Goal: Communication & Community: Answer question/provide support

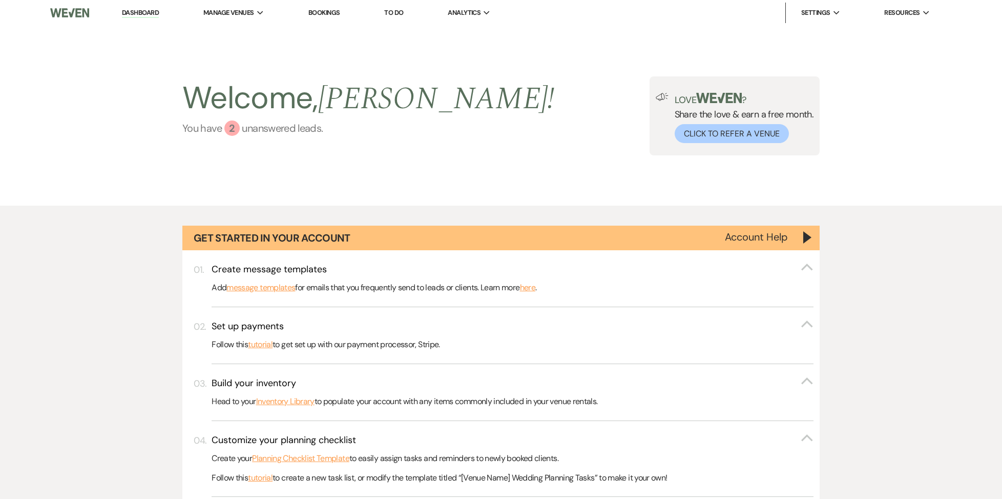
click at [238, 132] on div "2" at bounding box center [231, 127] width 15 height 15
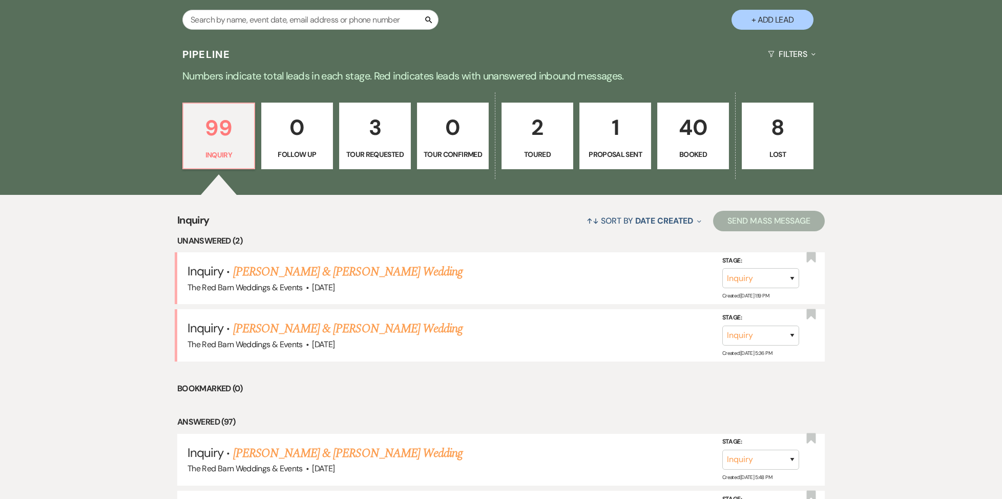
scroll to position [627, 0]
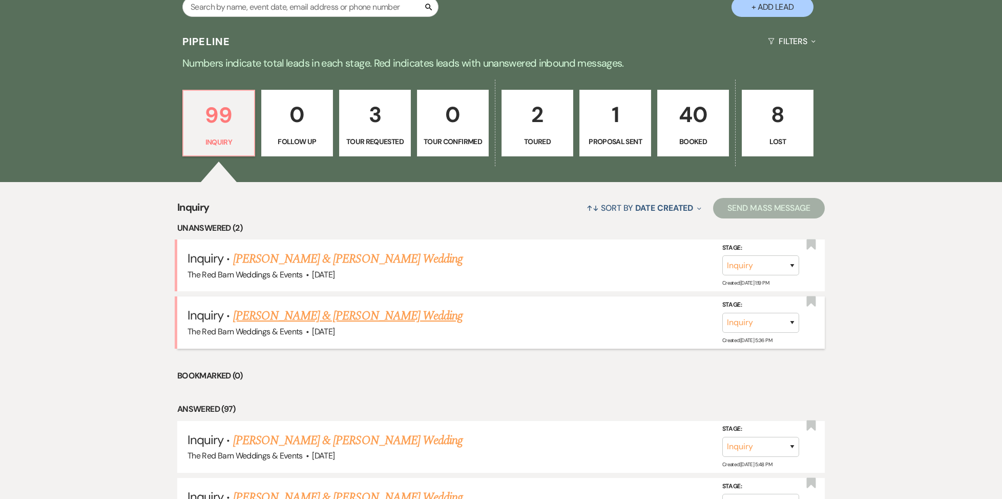
click at [302, 324] on link "[PERSON_NAME] & [PERSON_NAME] Wedding" at bounding box center [348, 315] width 230 height 18
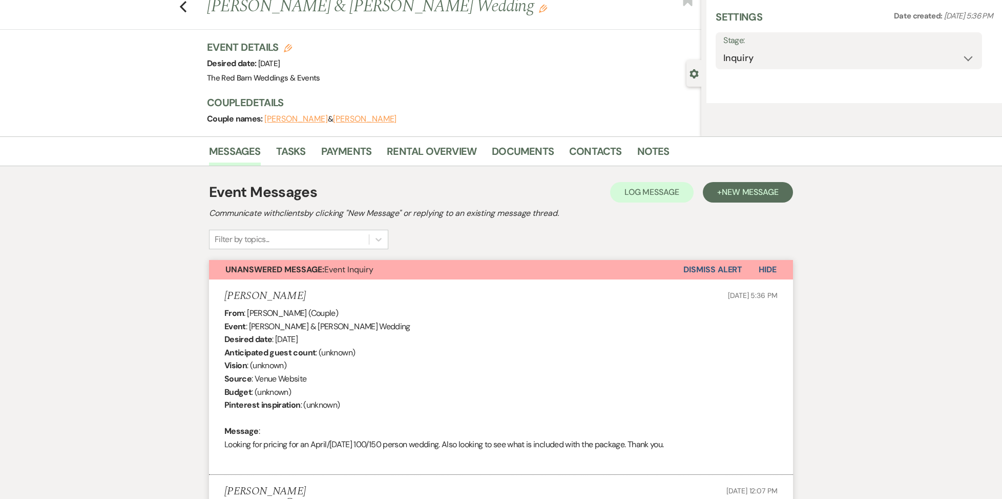
select select "5"
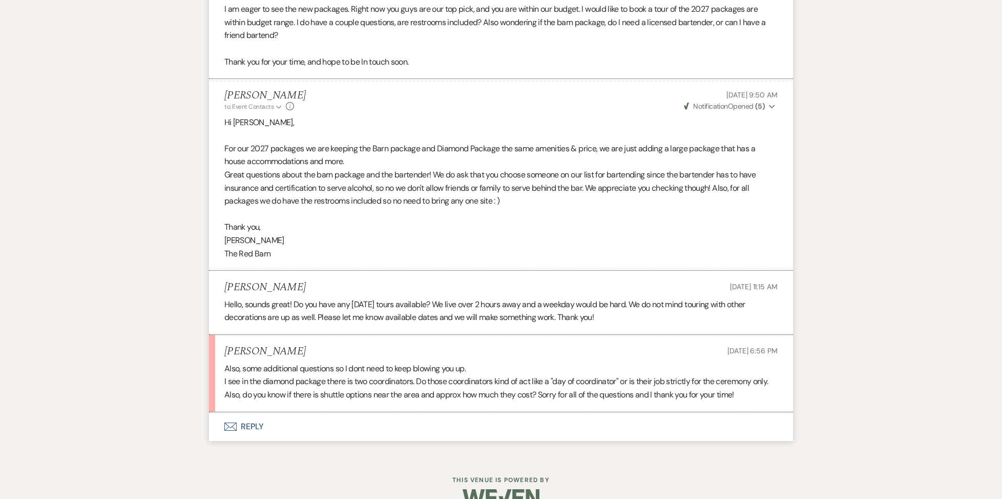
scroll to position [966, 0]
click at [263, 412] on button "Envelope Reply" at bounding box center [501, 426] width 584 height 29
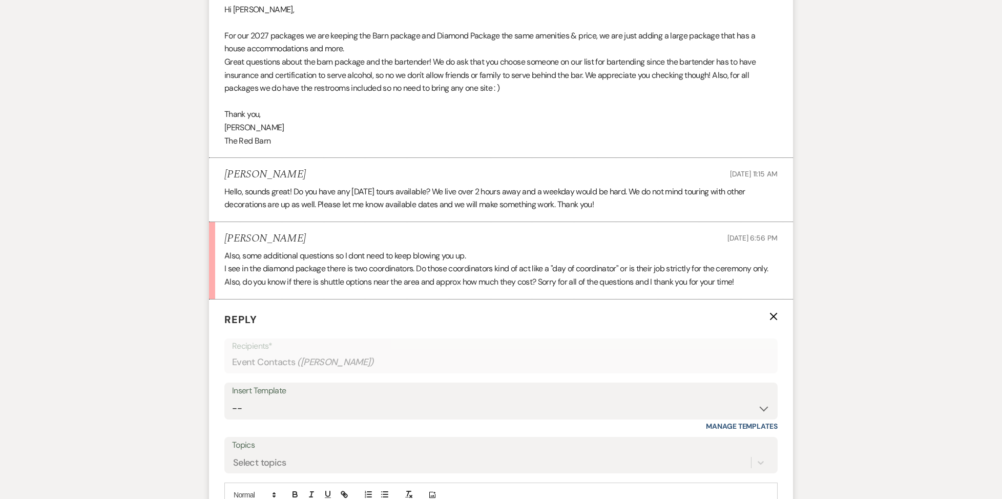
scroll to position [1080, 0]
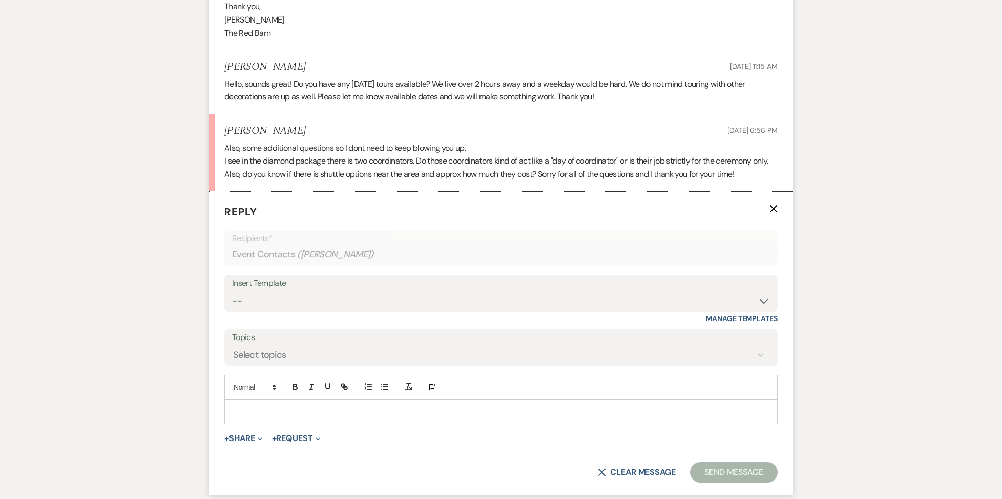
click at [411, 141] on div "Also, some additional questions so I dont need to keep blowing you up. I see in…" at bounding box center [500, 160] width 553 height 39
select select "5048"
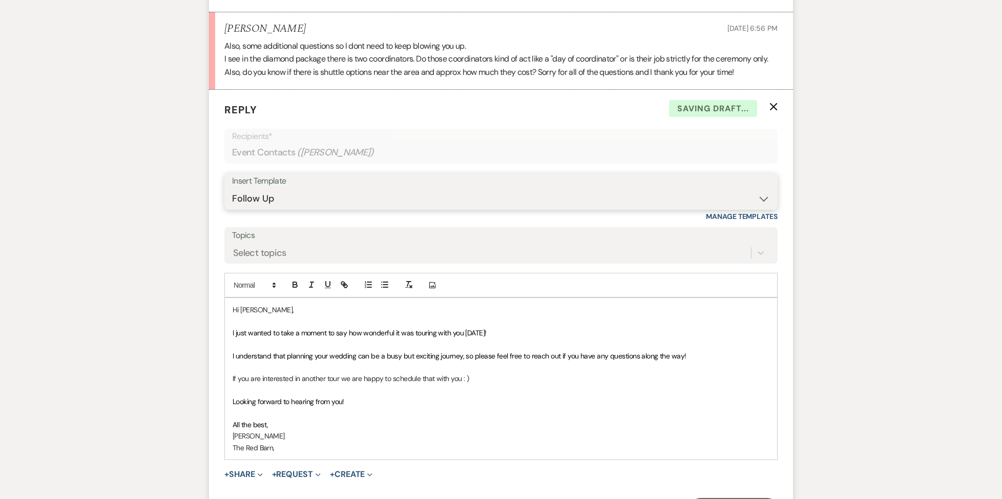
scroll to position [1290, 1]
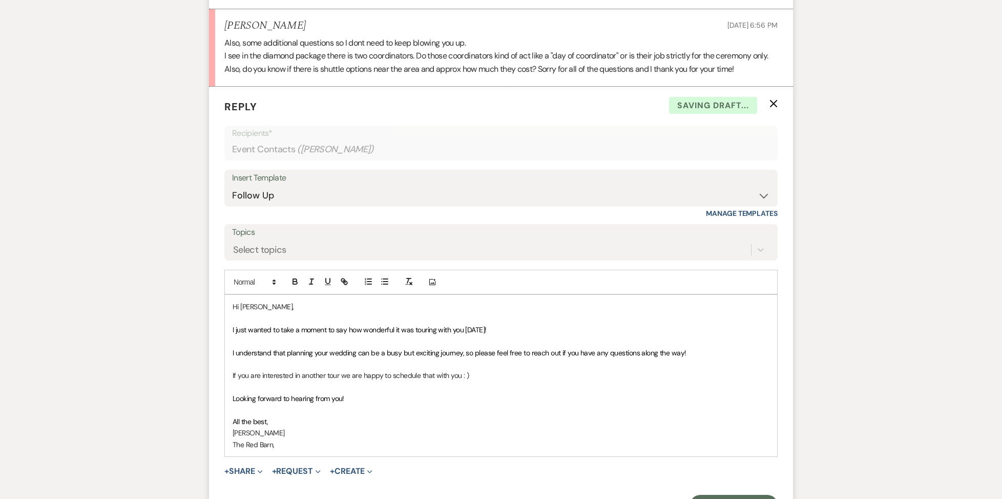
drag, startPoint x: 347, startPoint y: 382, endPoint x: 228, endPoint y: 304, distance: 142.3
click at [227, 304] on div "Hi [PERSON_NAME], I just wanted to take a moment to say how wonderful it was to…" at bounding box center [501, 375] width 552 height 161
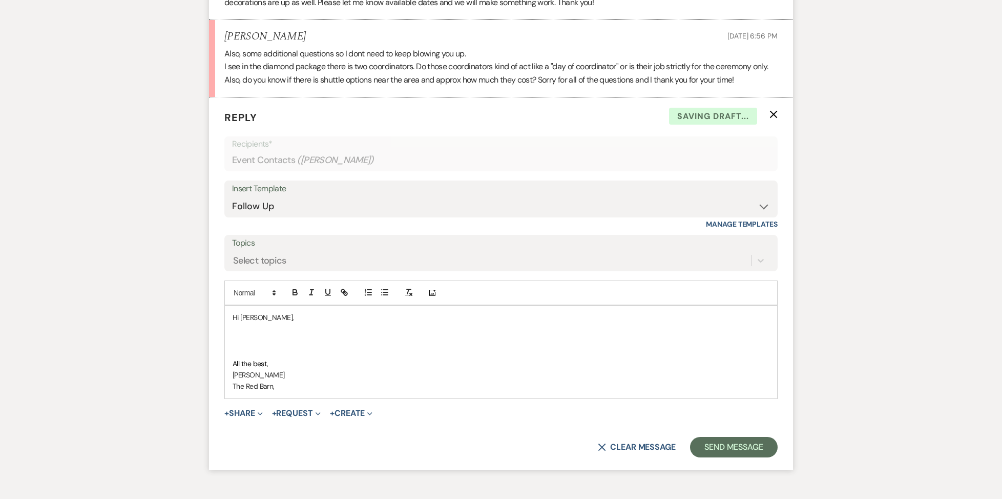
scroll to position [1273, 0]
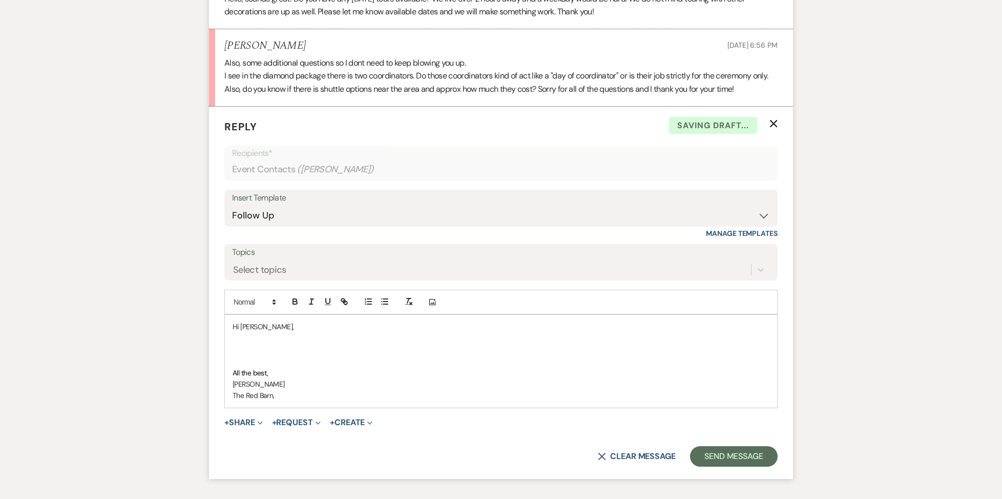
drag, startPoint x: 280, startPoint y: 368, endPoint x: 280, endPoint y: 375, distance: 6.7
click at [280, 389] on p "The Red Barn," at bounding box center [501, 394] width 537 height 11
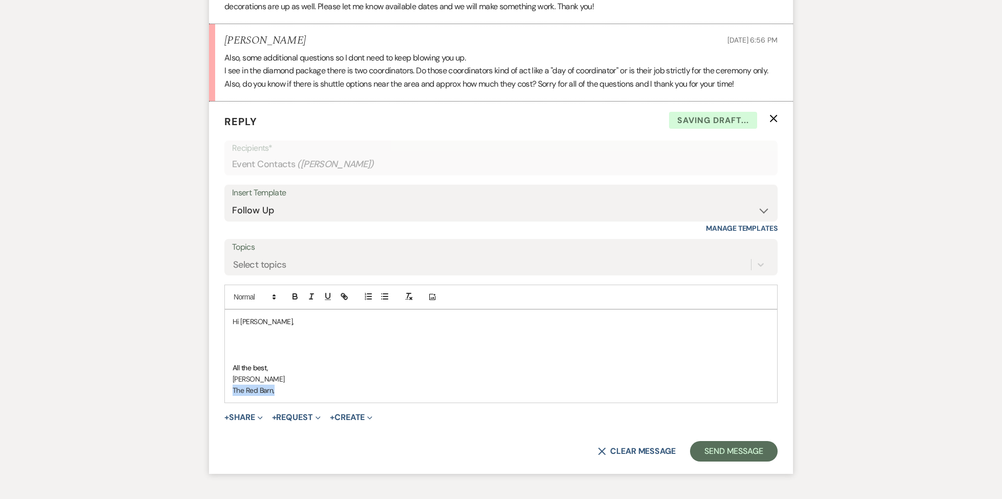
click at [280, 376] on div "Hi [PERSON_NAME], All the best, [PERSON_NAME] The Red Barn," at bounding box center [501, 355] width 552 height 93
click at [262, 341] on p at bounding box center [501, 346] width 537 height 11
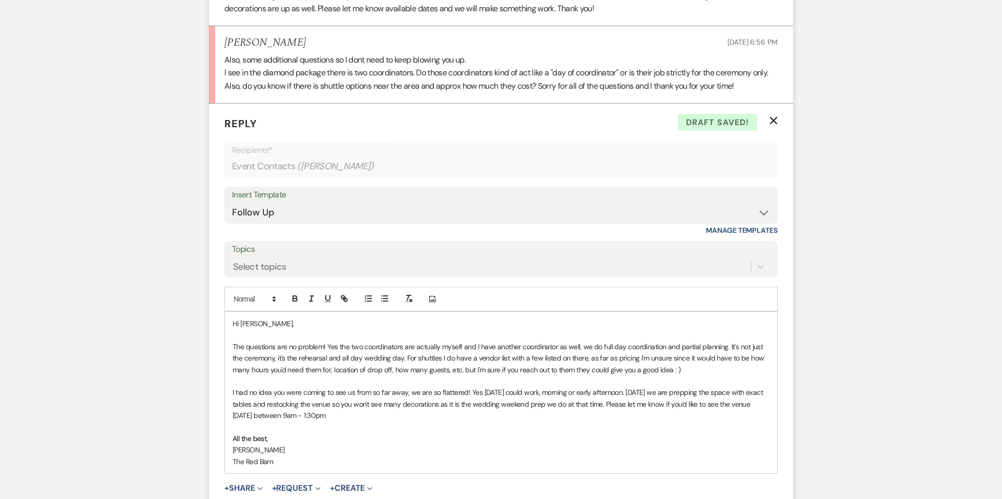
click at [313, 393] on p "I had no idea you were coming to see us from so far away, we are so flattered! …" at bounding box center [501, 403] width 537 height 34
drag, startPoint x: 285, startPoint y: 394, endPoint x: 294, endPoint y: 394, distance: 9.2
click at [285, 394] on p "I had no idea you were coming to see us from so far away, we are so flattered! …" at bounding box center [501, 403] width 537 height 34
click at [325, 395] on p "I had no idea you were coming to see us from so far away, we are so flattered! …" at bounding box center [501, 403] width 537 height 34
click at [310, 432] on p "All the best," at bounding box center [501, 437] width 537 height 11
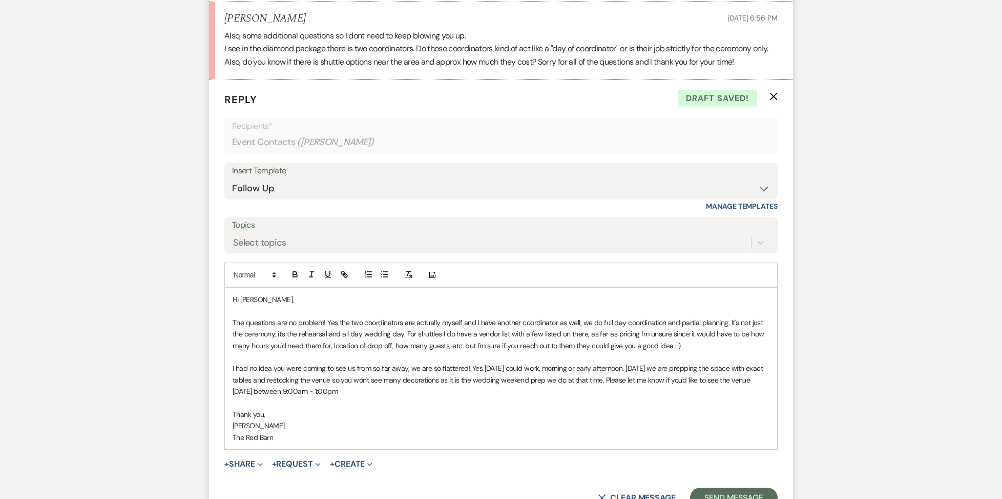
scroll to position [1300, 0]
click at [402, 317] on p "The questions are no problem! Yes the two coordinators are actually myself and …" at bounding box center [501, 334] width 537 height 34
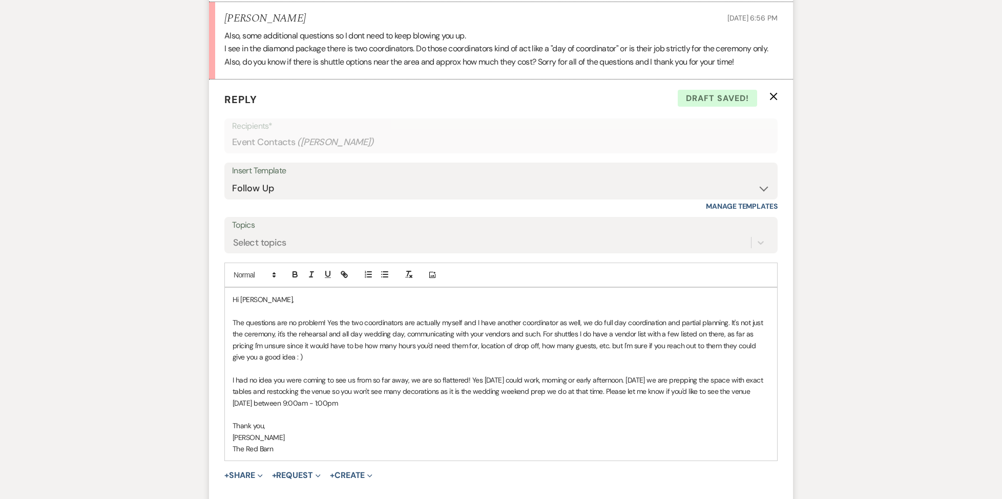
click at [407, 317] on p "The questions are no problem! Yes the two coordinators are actually myself and …" at bounding box center [501, 340] width 537 height 46
click at [342, 317] on p "The questions are no problem! Yes the two coordinators are actually myself and …" at bounding box center [501, 340] width 537 height 46
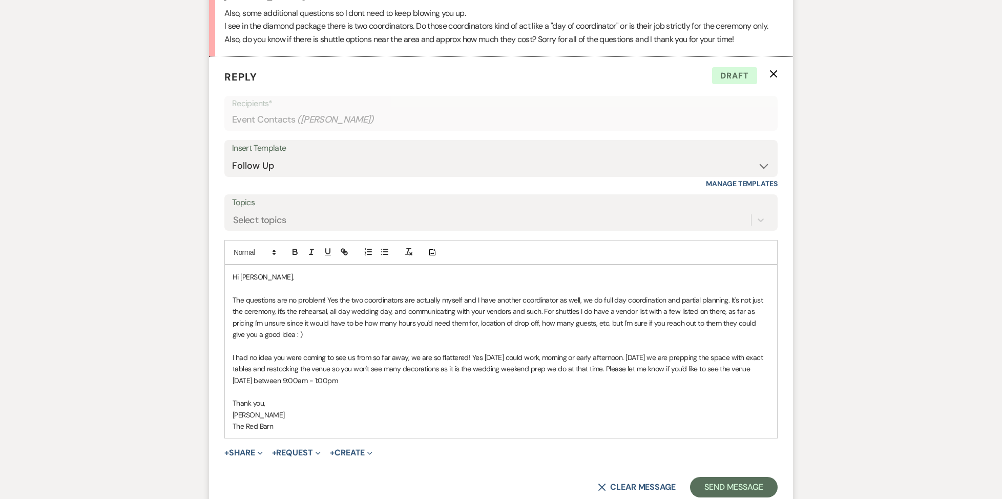
scroll to position [1323, 0]
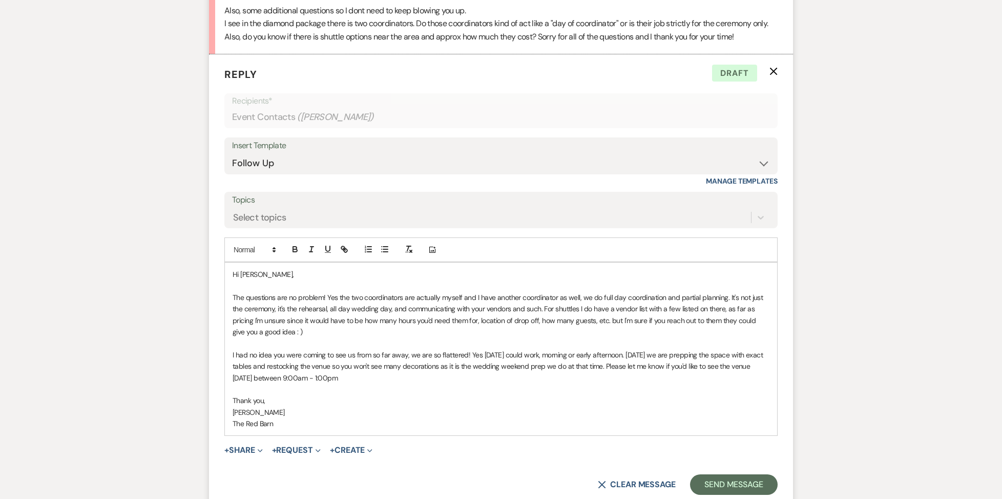
click at [272, 349] on p "I had no idea you were coming to see us from so far away, we are so flattered! …" at bounding box center [501, 366] width 537 height 34
click at [748, 350] on p "I had no clue you were coming to see us from so far away, we are so flattered! …" at bounding box center [501, 367] width 537 height 34
click at [422, 385] on p at bounding box center [501, 390] width 537 height 11
click at [713, 476] on button "Send Message" at bounding box center [734, 486] width 88 height 20
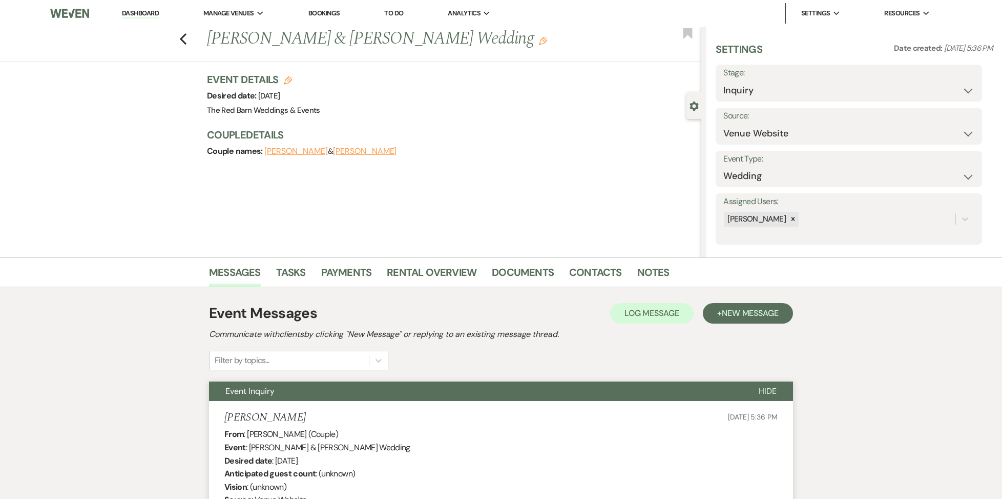
scroll to position [2, 0]
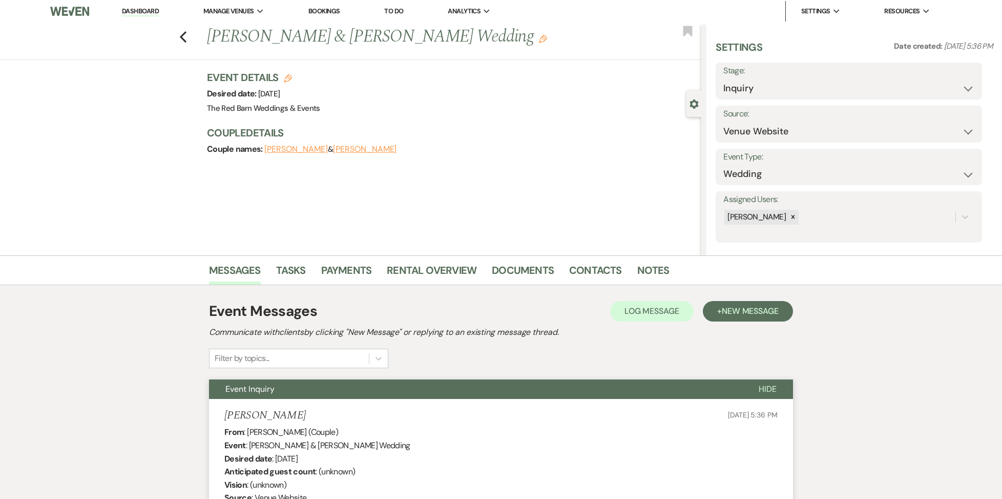
click at [159, 13] on link "Dashboard" at bounding box center [140, 12] width 37 height 10
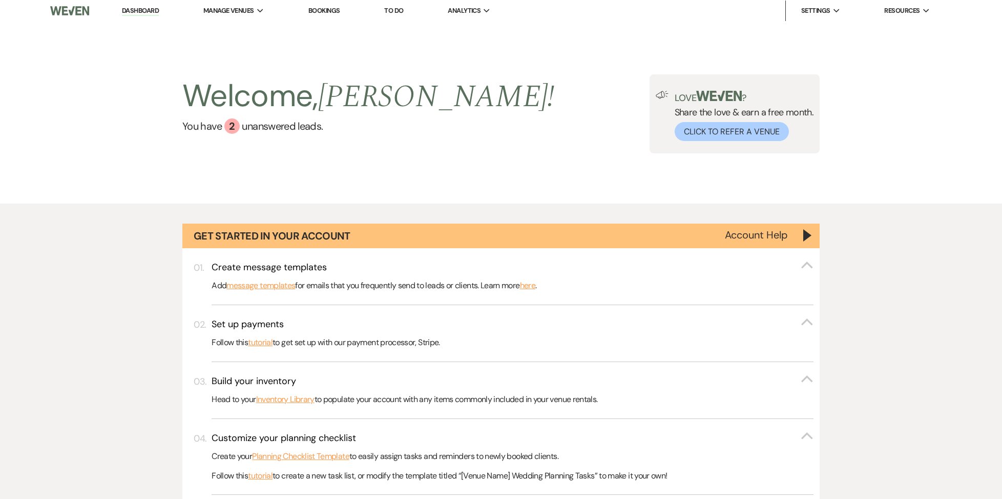
scroll to position [3, 1]
click at [235, 126] on div "2" at bounding box center [231, 125] width 15 height 15
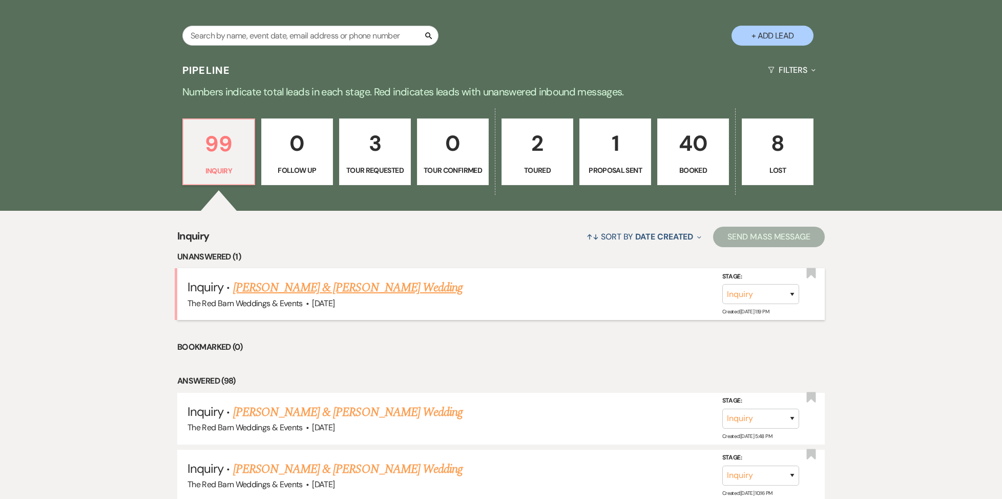
scroll to position [599, 0]
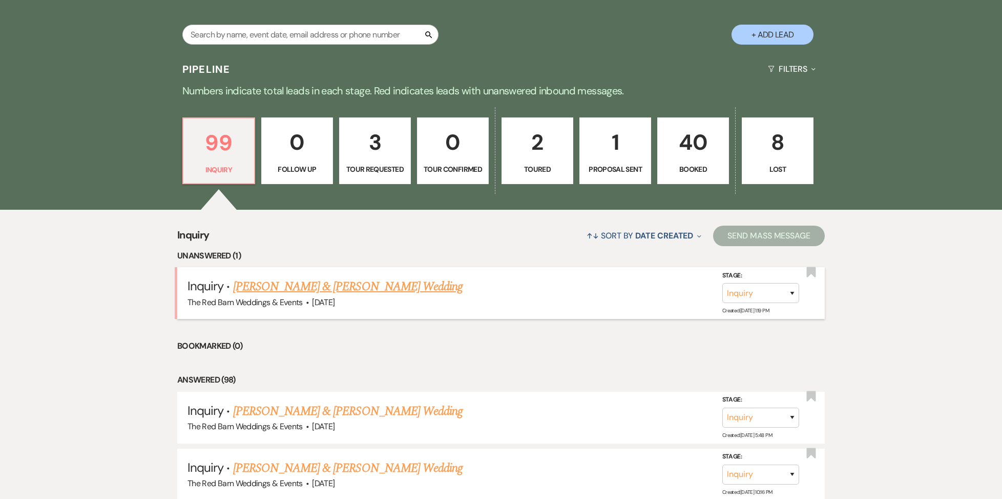
click at [314, 296] on link "[PERSON_NAME] & [PERSON_NAME] Wedding" at bounding box center [348, 286] width 230 height 18
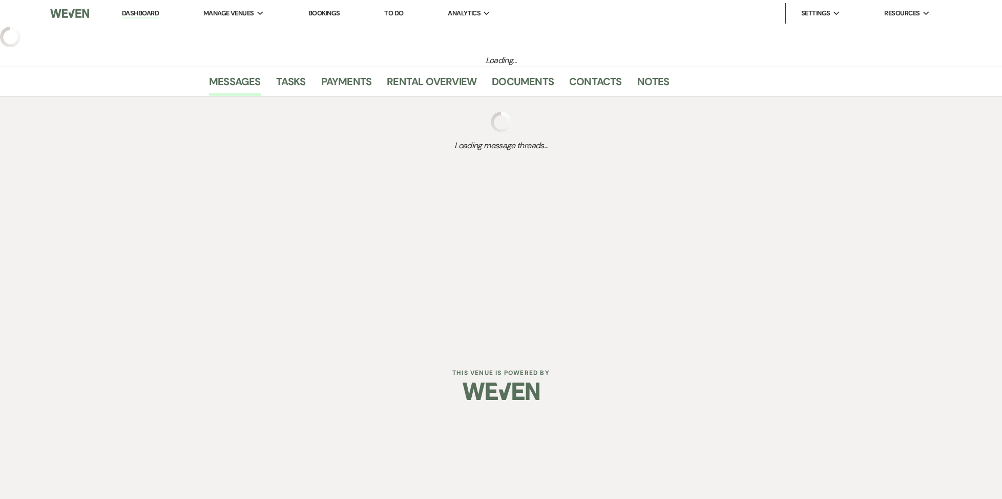
select select "5"
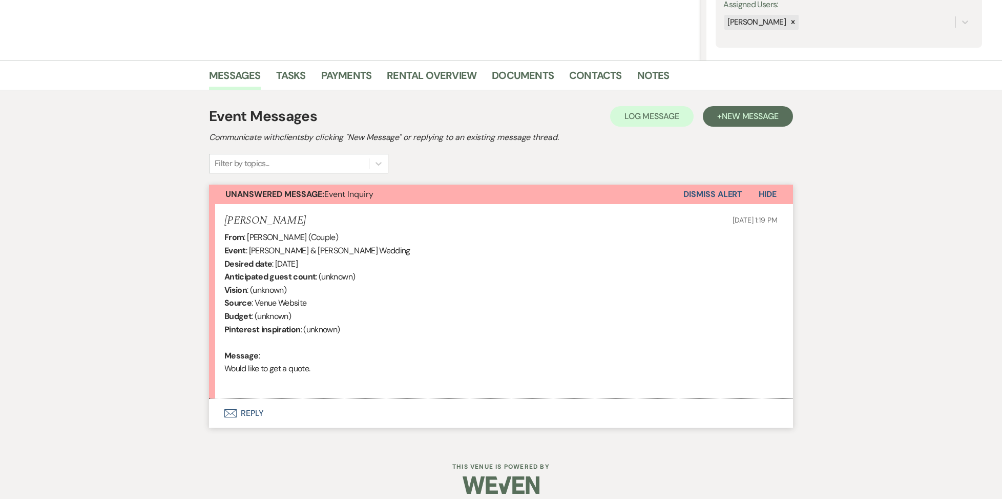
scroll to position [195, 0]
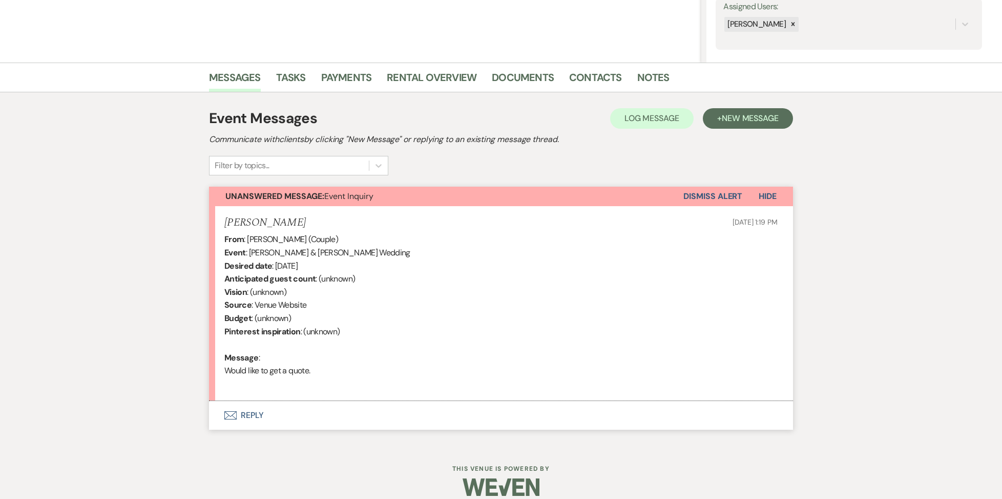
click at [264, 410] on button "Envelope Reply" at bounding box center [501, 415] width 584 height 29
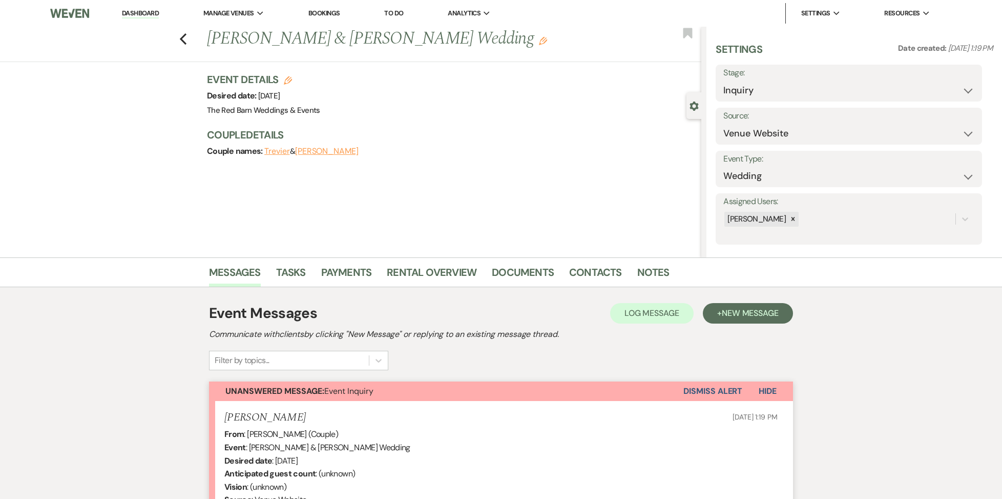
scroll to position [0, 0]
click at [181, 36] on icon "Previous" at bounding box center [183, 39] width 8 height 12
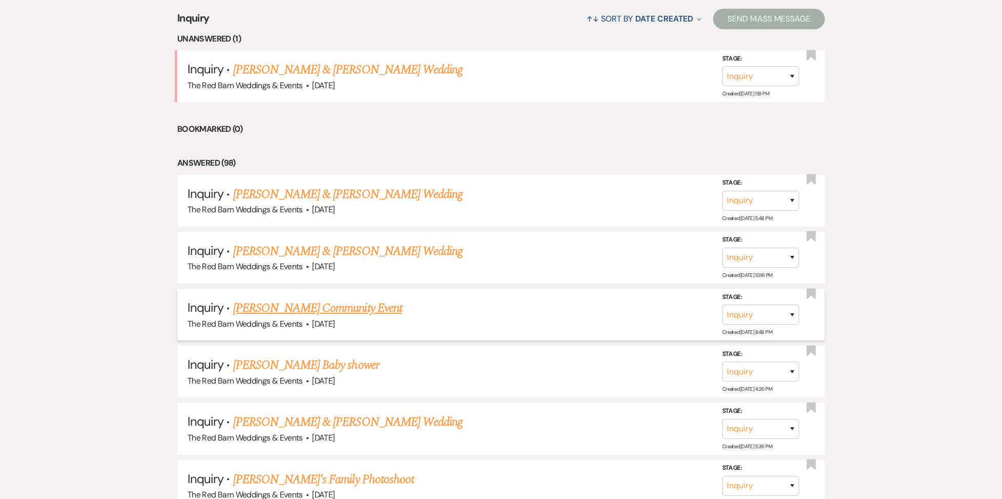
scroll to position [822, 0]
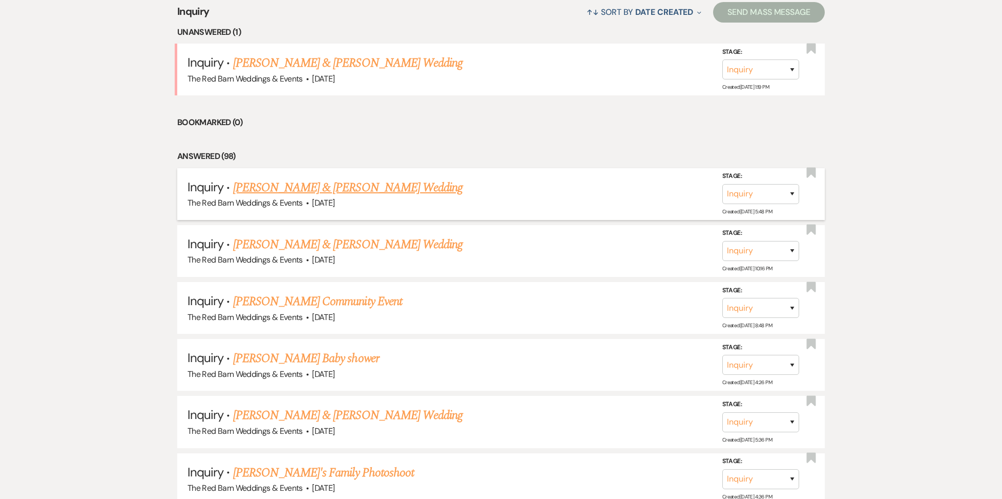
click at [350, 191] on link "[PERSON_NAME] & [PERSON_NAME] Wedding" at bounding box center [348, 187] width 230 height 18
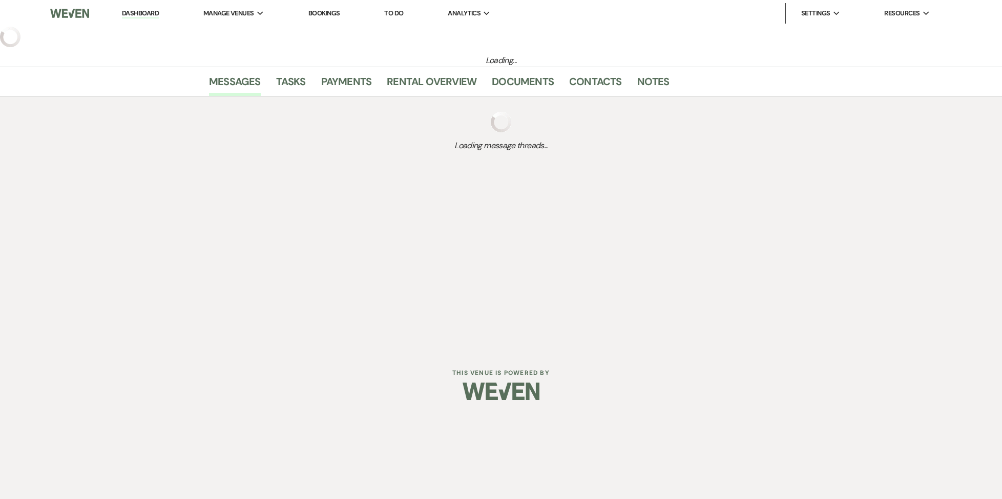
select select "5"
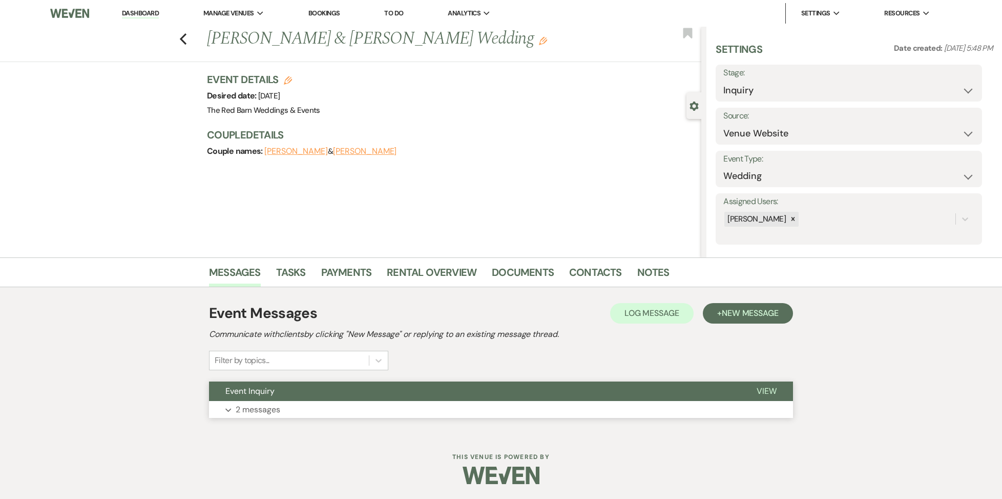
click at [237, 415] on p "2 messages" at bounding box center [258, 409] width 45 height 13
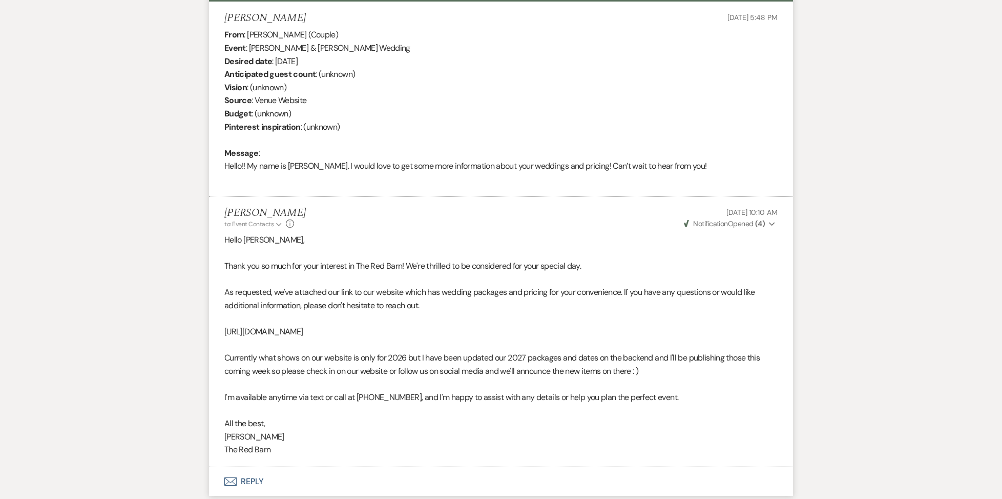
scroll to position [400, 0]
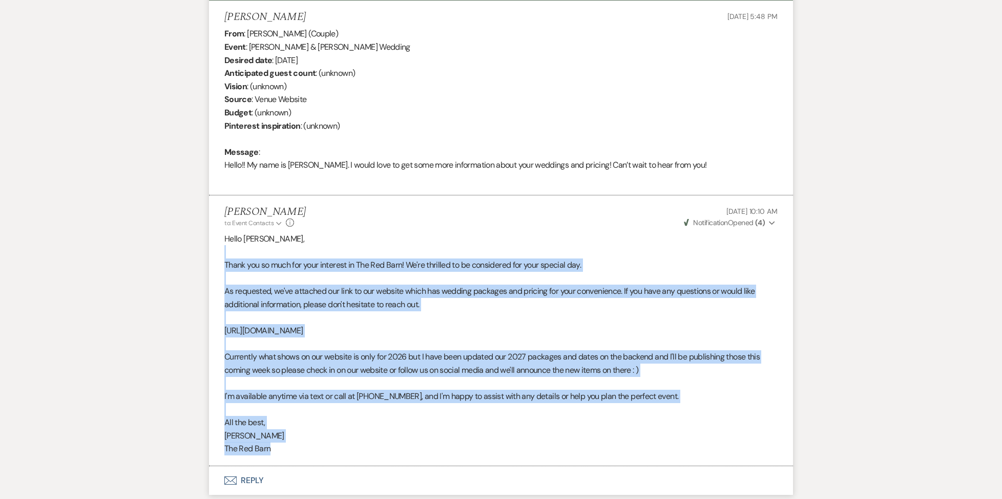
drag, startPoint x: 287, startPoint y: 444, endPoint x: 221, endPoint y: 254, distance: 201.3
click at [221, 254] on li "[PERSON_NAME] to: Event Contacts Expand Info [DATE] 10:10 AM Weven Check Notifi…" at bounding box center [501, 330] width 584 height 270
copy div "Thank you so much for your interest in The Red Barn! We're thrilled to be consi…"
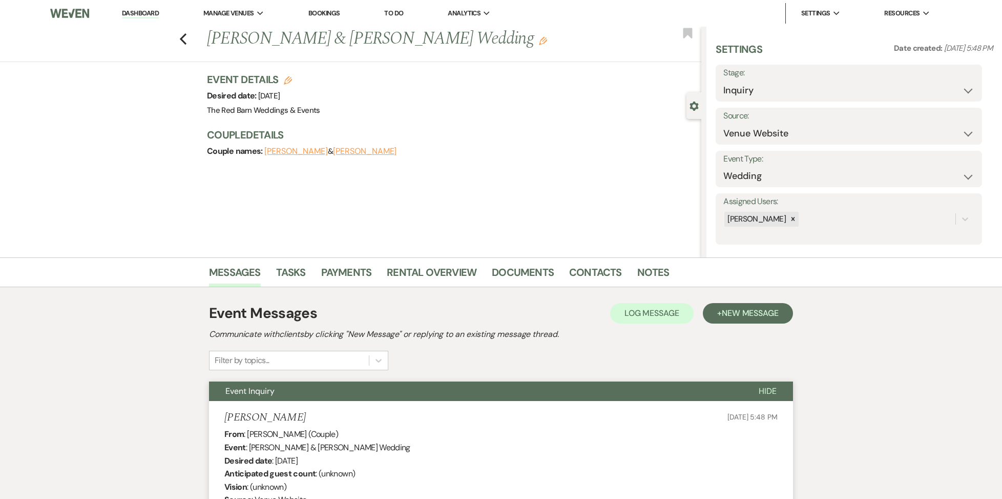
scroll to position [0, 0]
click at [142, 9] on link "Dashboard" at bounding box center [140, 14] width 37 height 10
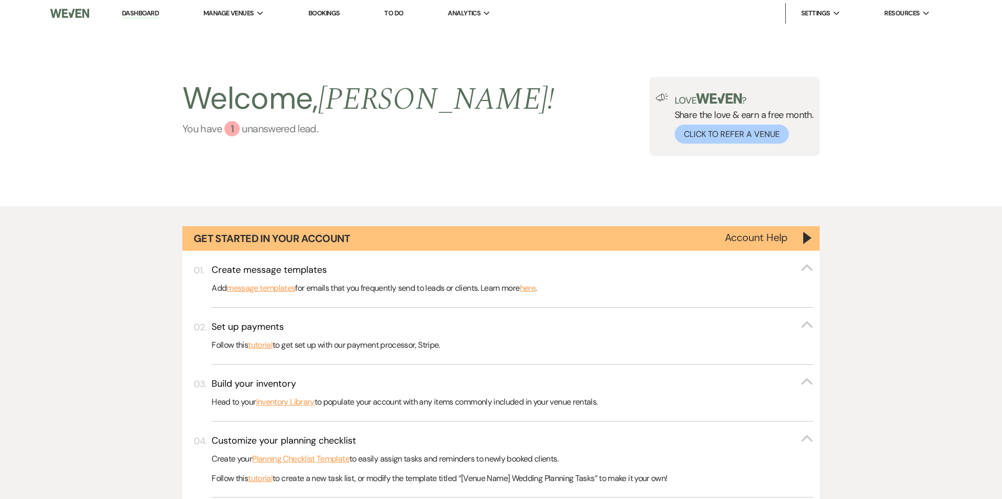
click at [231, 132] on div "1" at bounding box center [231, 128] width 15 height 15
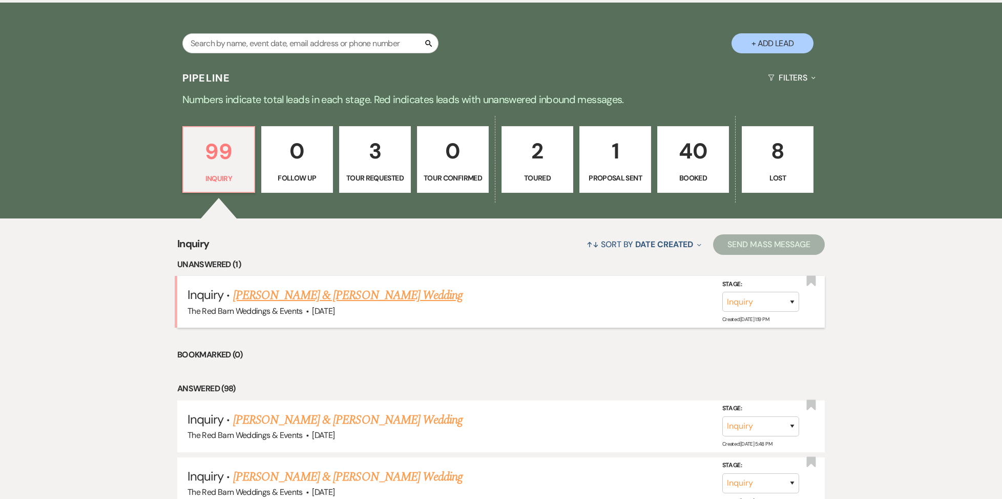
click at [336, 302] on link "[PERSON_NAME] & [PERSON_NAME] Wedding" at bounding box center [348, 295] width 230 height 18
select select "5"
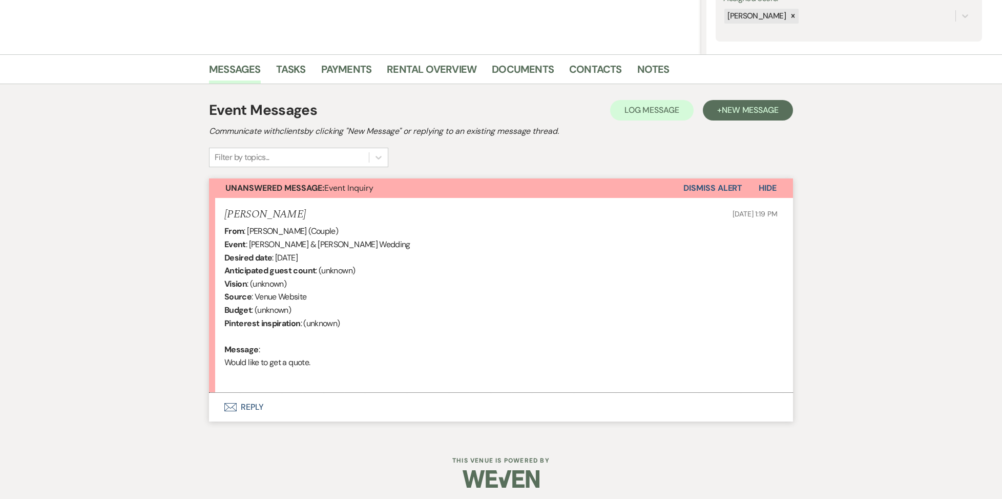
click at [262, 403] on button "Envelope Reply" at bounding box center [501, 407] width 584 height 29
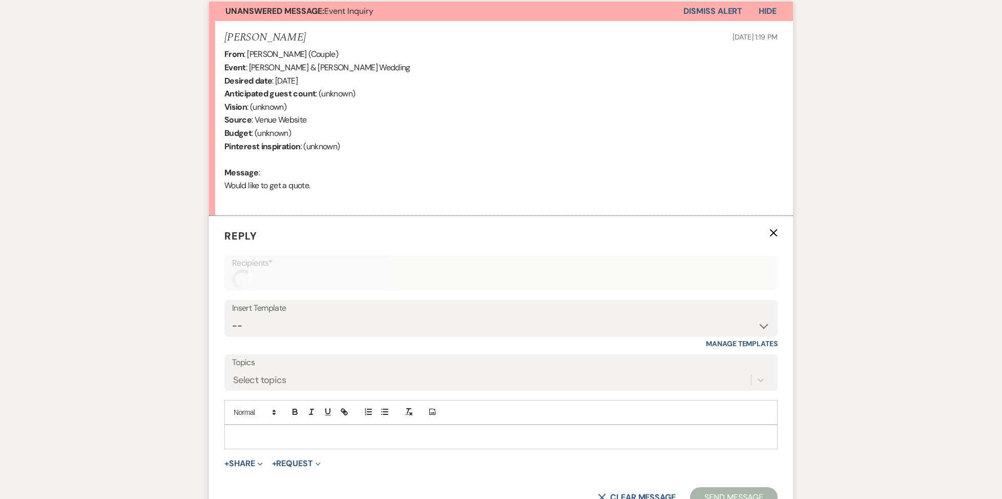
scroll to position [488, 0]
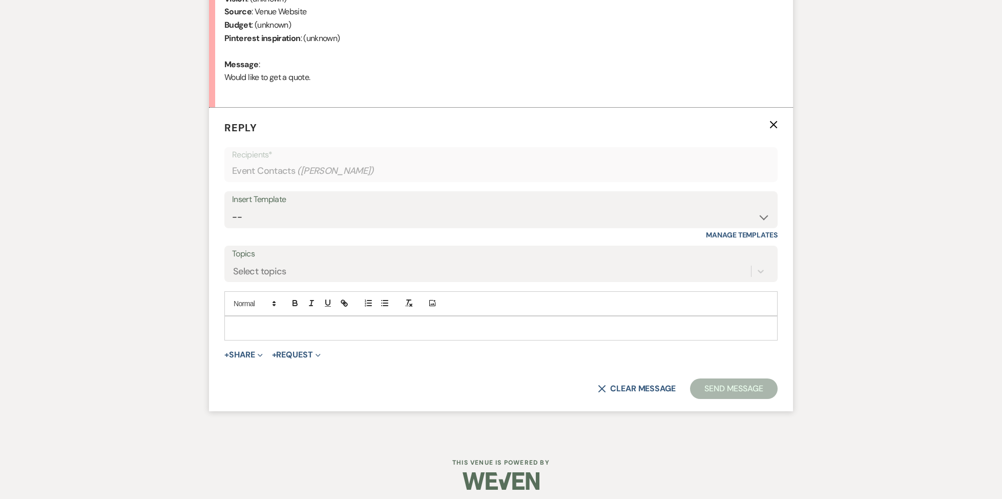
click at [266, 322] on p at bounding box center [501, 327] width 537 height 11
select select "4848"
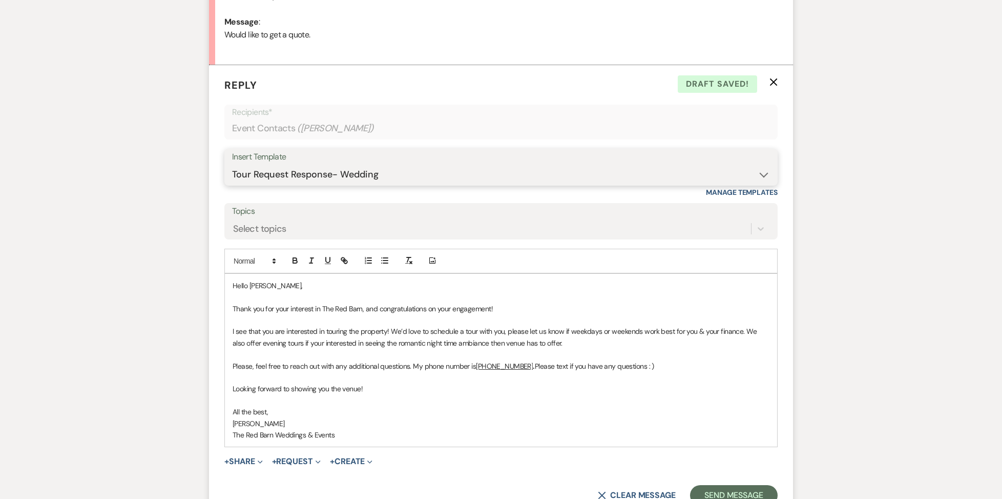
scroll to position [0, 0]
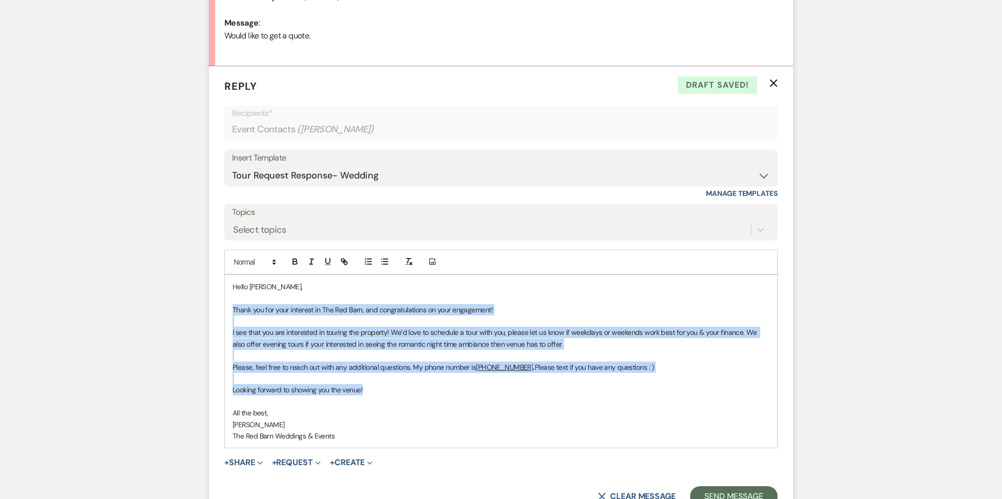
drag, startPoint x: 378, startPoint y: 384, endPoint x: 222, endPoint y: 300, distance: 177.0
click at [222, 300] on form "Reply X Draft saved! Recipients* Event Contacts ( [PERSON_NAME] ) Insert Templa…" at bounding box center [501, 292] width 584 height 452
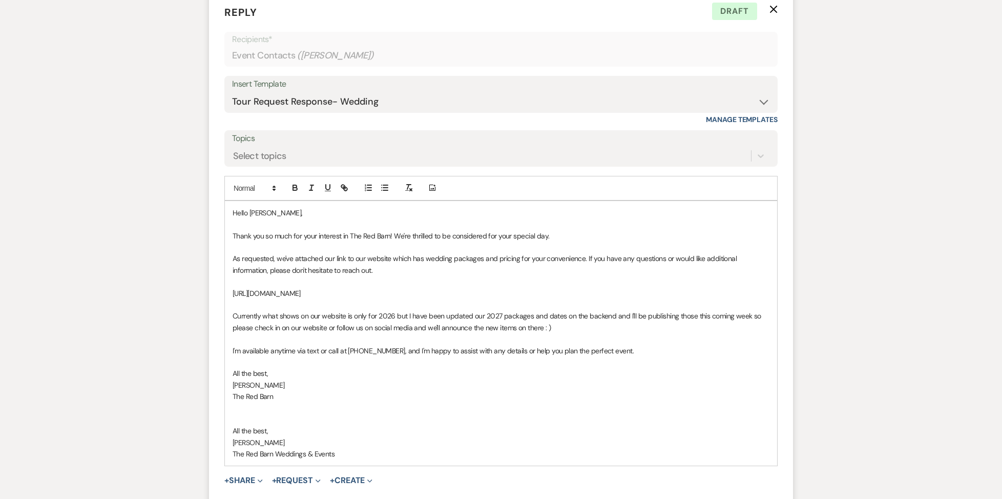
scroll to position [604, 0]
drag, startPoint x: 347, startPoint y: 445, endPoint x: 231, endPoint y: 421, distance: 118.7
click at [231, 421] on div "Hello [PERSON_NAME], Thank you so much for your interest in The Red Barn! We're…" at bounding box center [501, 332] width 552 height 265
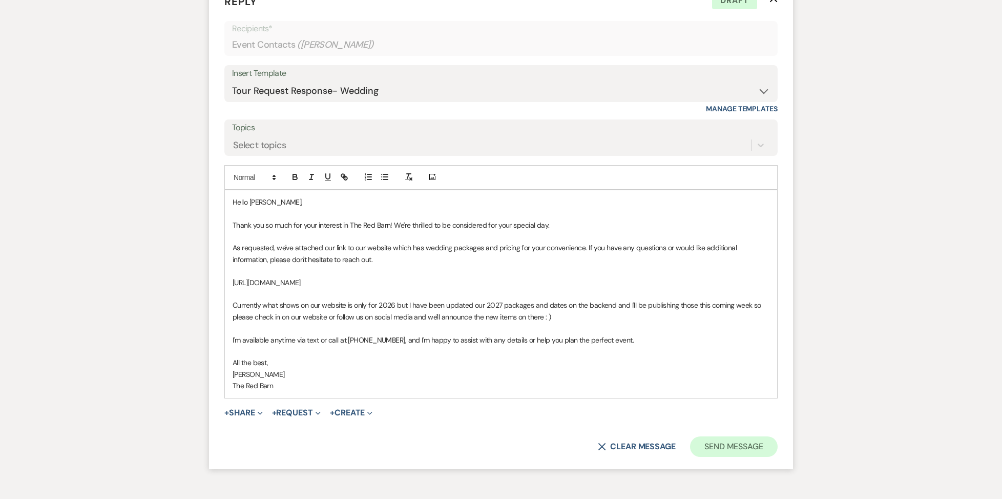
scroll to position [613, 1]
click at [731, 437] on button "Send Message" at bounding box center [734, 447] width 88 height 20
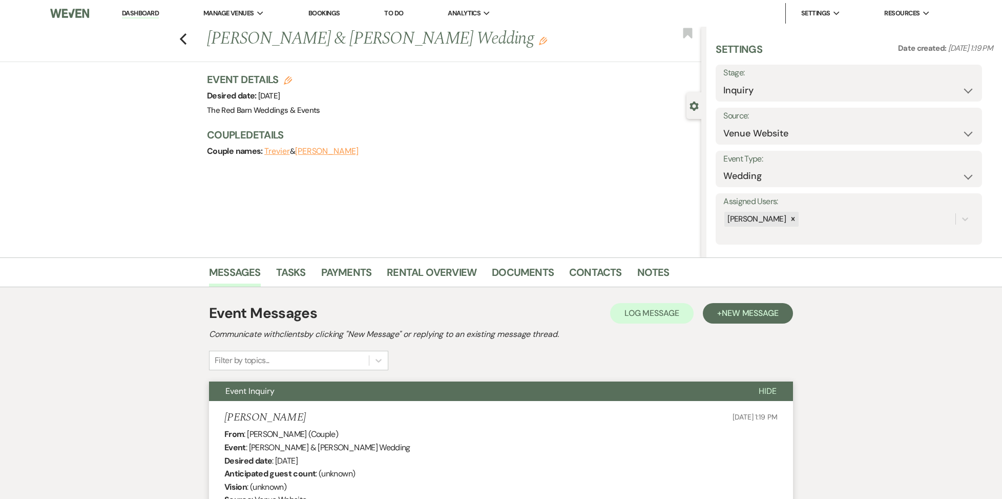
scroll to position [0, 0]
click at [147, 12] on link "Dashboard" at bounding box center [140, 14] width 37 height 10
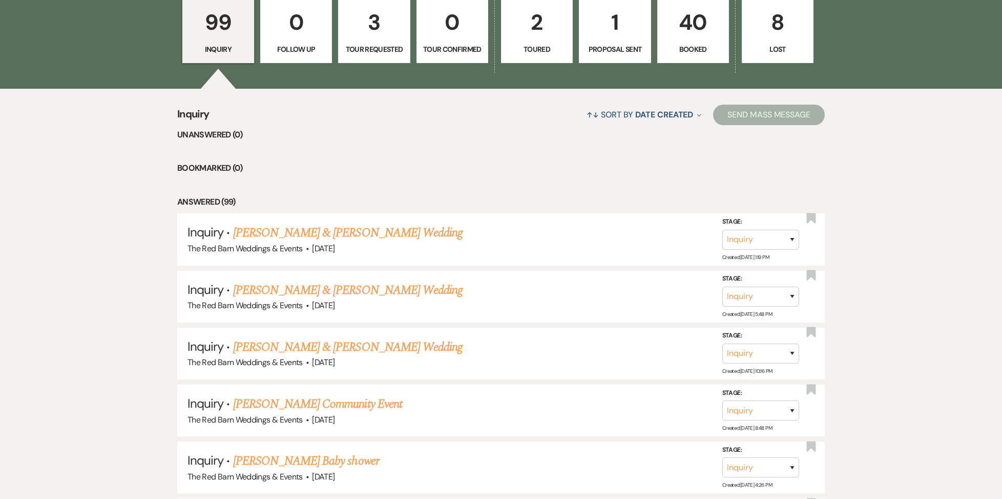
scroll to position [719, 0]
click at [322, 398] on link "[PERSON_NAME] Community Event" at bounding box center [317, 404] width 169 height 18
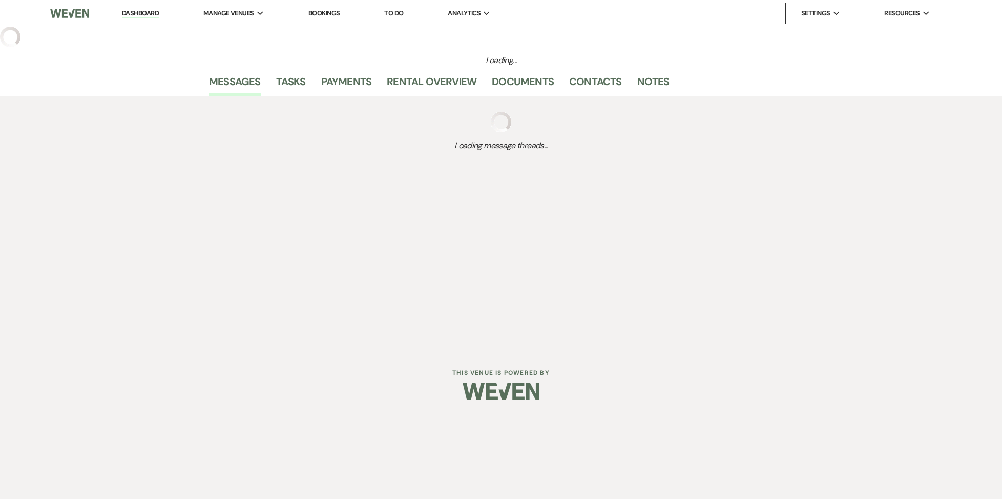
select select "5"
select select "7"
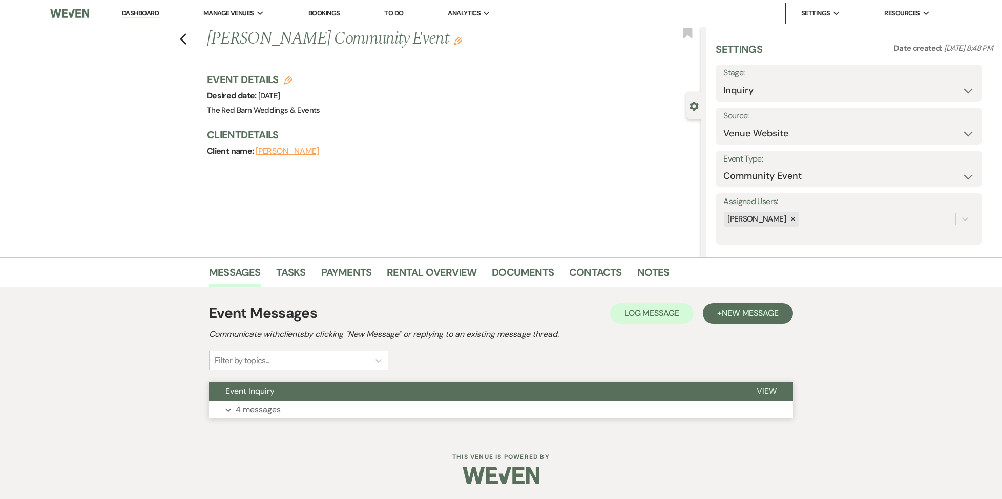
click at [269, 411] on p "4 messages" at bounding box center [258, 409] width 45 height 13
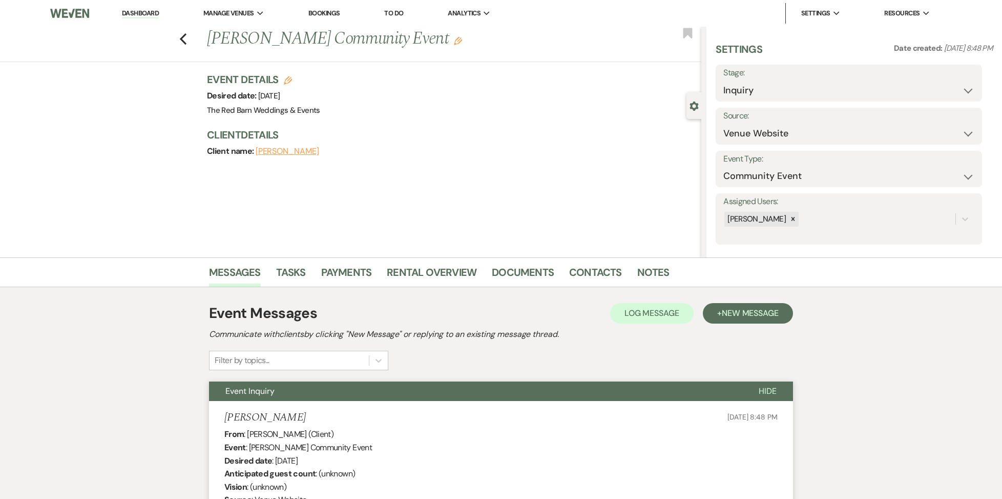
click at [148, 13] on link "Dashboard" at bounding box center [140, 14] width 37 height 10
